Goal: Find specific page/section: Find specific page/section

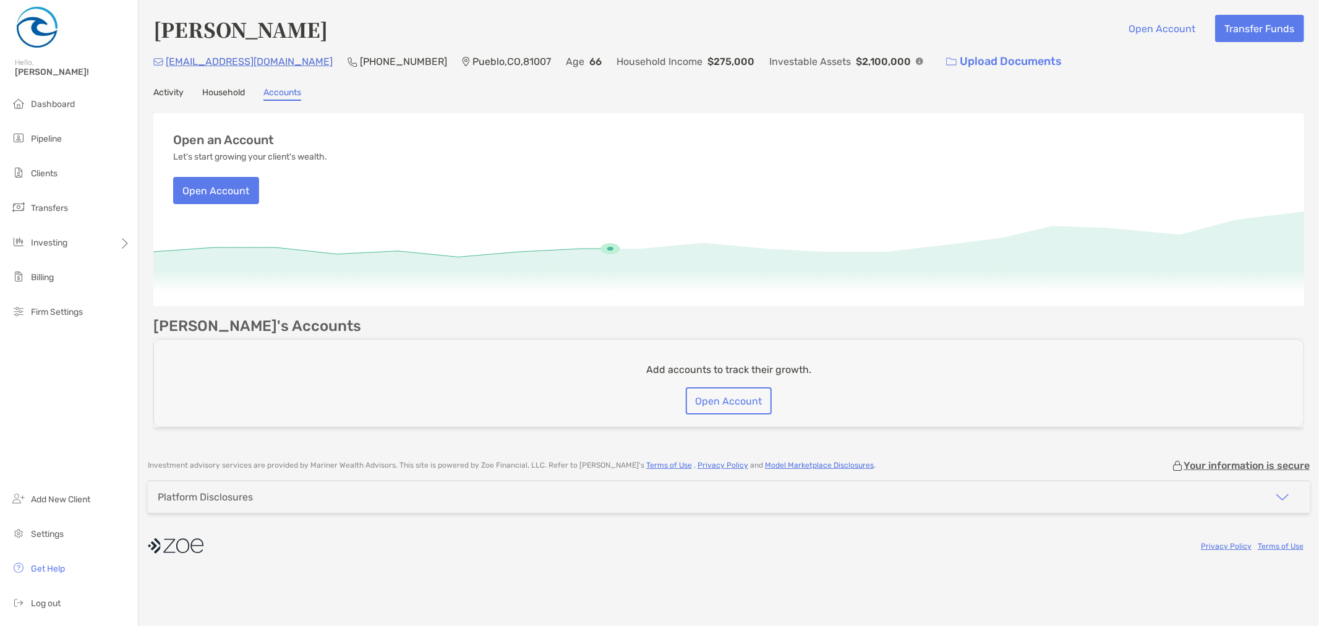
click at [43, 142] on span "Pipeline" at bounding box center [46, 139] width 31 height 11
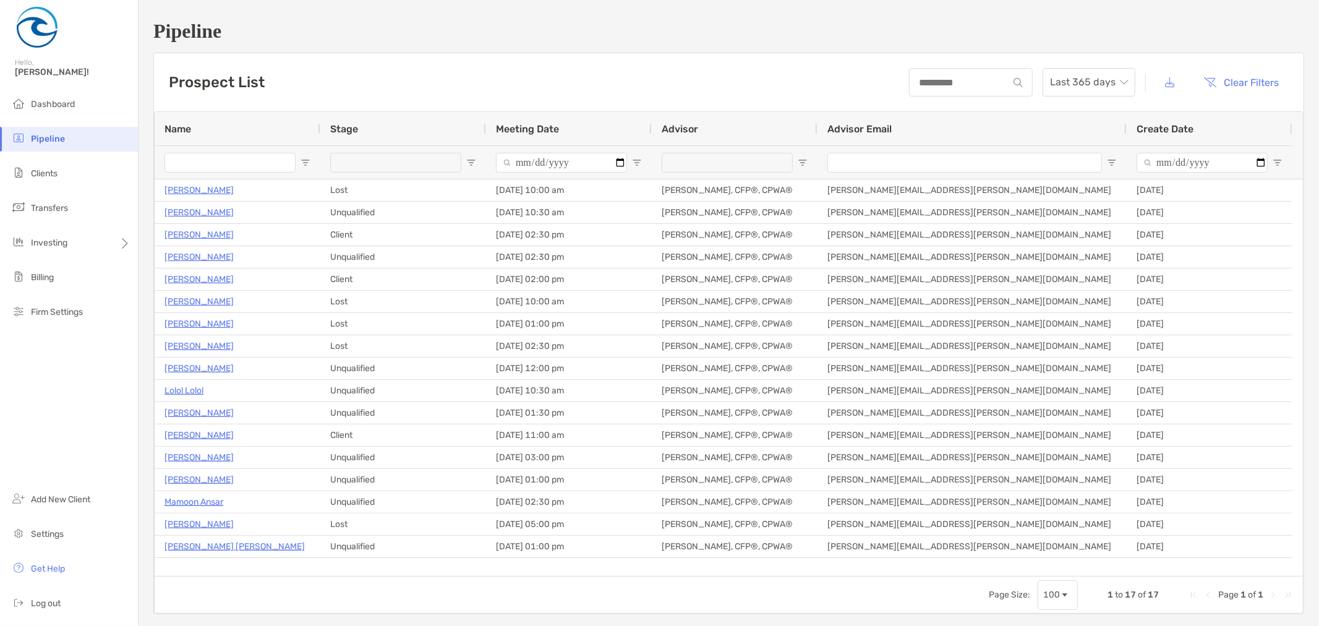
click at [352, 132] on span "Stage" at bounding box center [344, 129] width 28 height 12
click at [675, 66] on div "Prospect List Last 365 days Clear Filters" at bounding box center [728, 82] width 1149 height 58
click at [696, 77] on div "Prospect List Last 365 days Clear Filters" at bounding box center [728, 82] width 1149 height 58
click at [689, 66] on div "Prospect List Last 365 days Clear Filters" at bounding box center [728, 82] width 1149 height 58
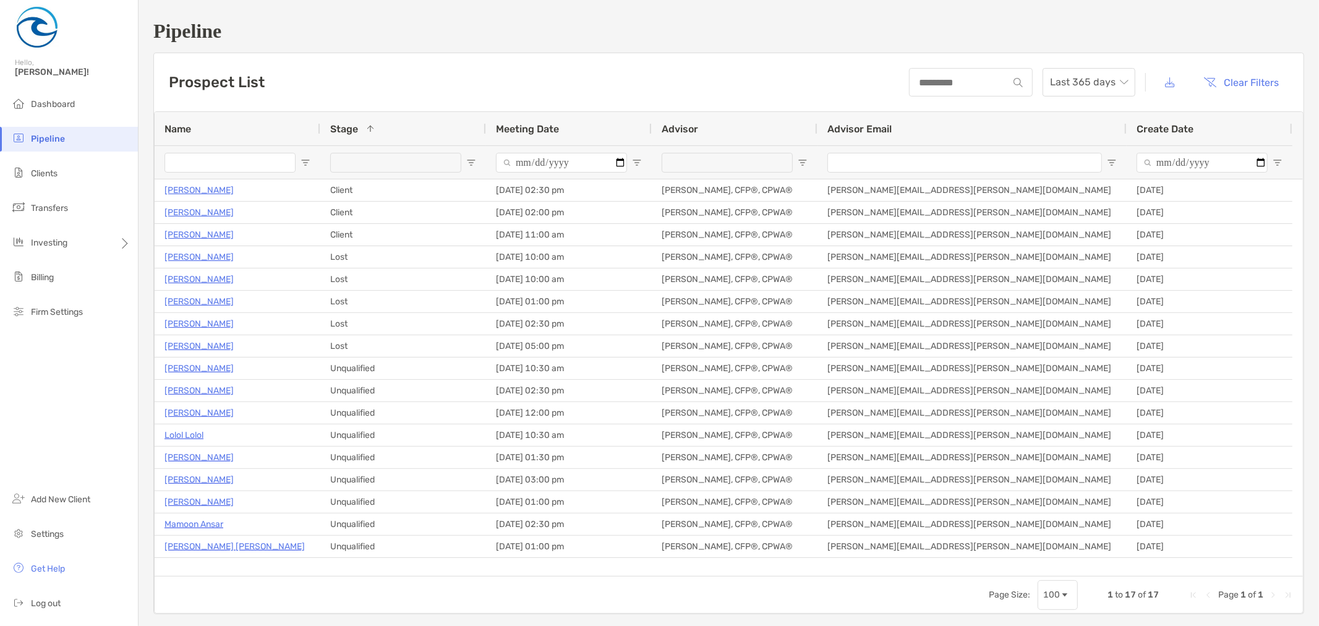
click at [689, 66] on div "Prospect List Last 365 days Clear Filters" at bounding box center [728, 82] width 1149 height 58
click at [709, 65] on div "Prospect List Last 365 days Clear Filters" at bounding box center [728, 82] width 1149 height 58
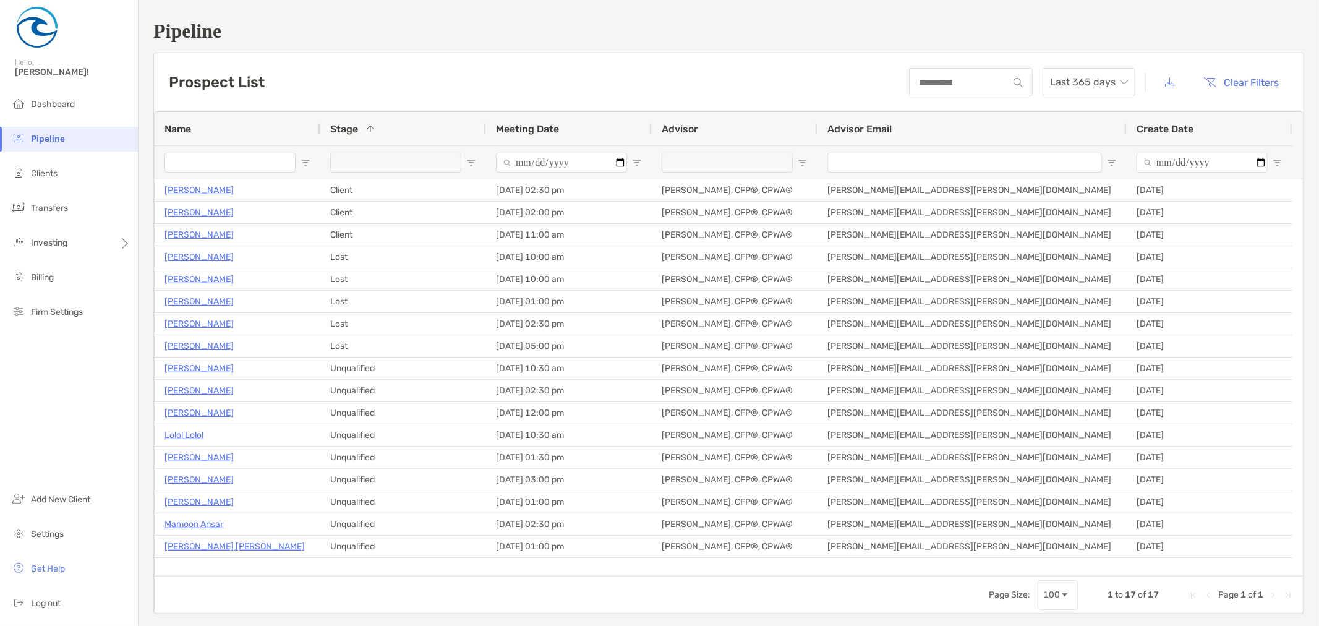
click at [709, 65] on div "Prospect List Last 365 days Clear Filters" at bounding box center [728, 82] width 1149 height 58
